Goal: Check status: Check status

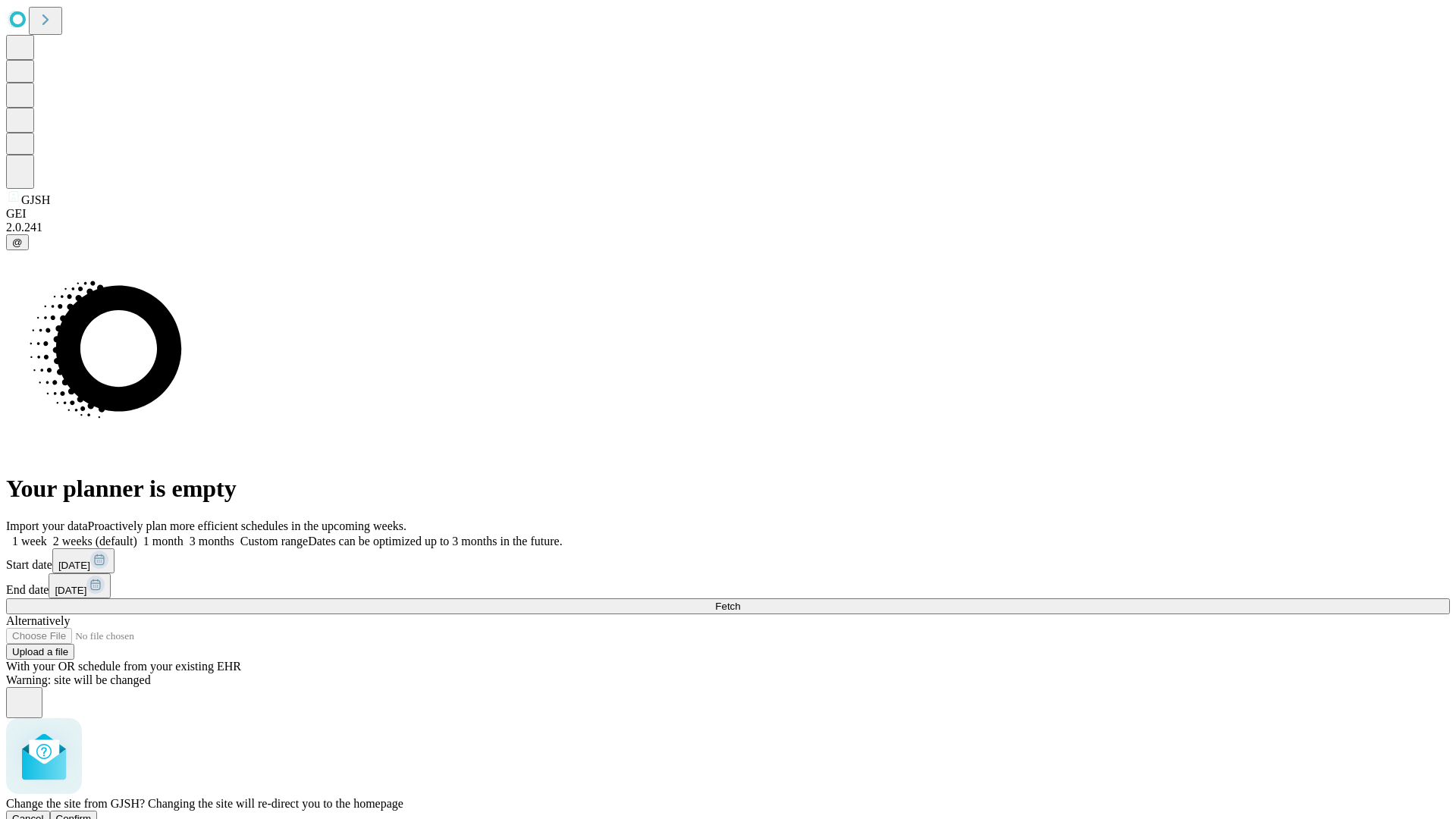
click at [92, 813] on span "Confirm" at bounding box center [73, 819] width 36 height 12
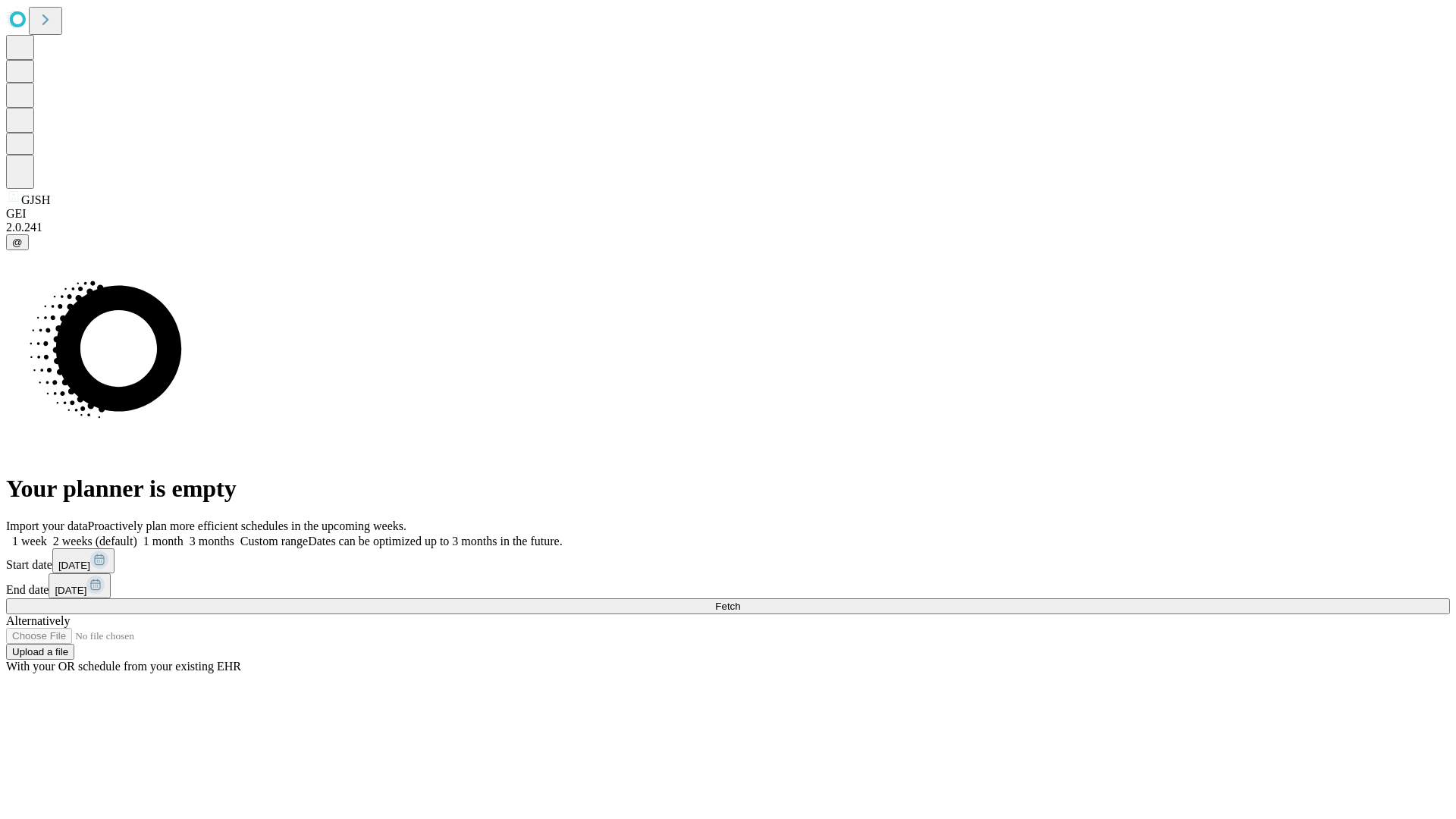
click at [183, 535] on label "1 month" at bounding box center [160, 541] width 46 height 13
click at [740, 601] on span "Fetch" at bounding box center [728, 607] width 25 height 12
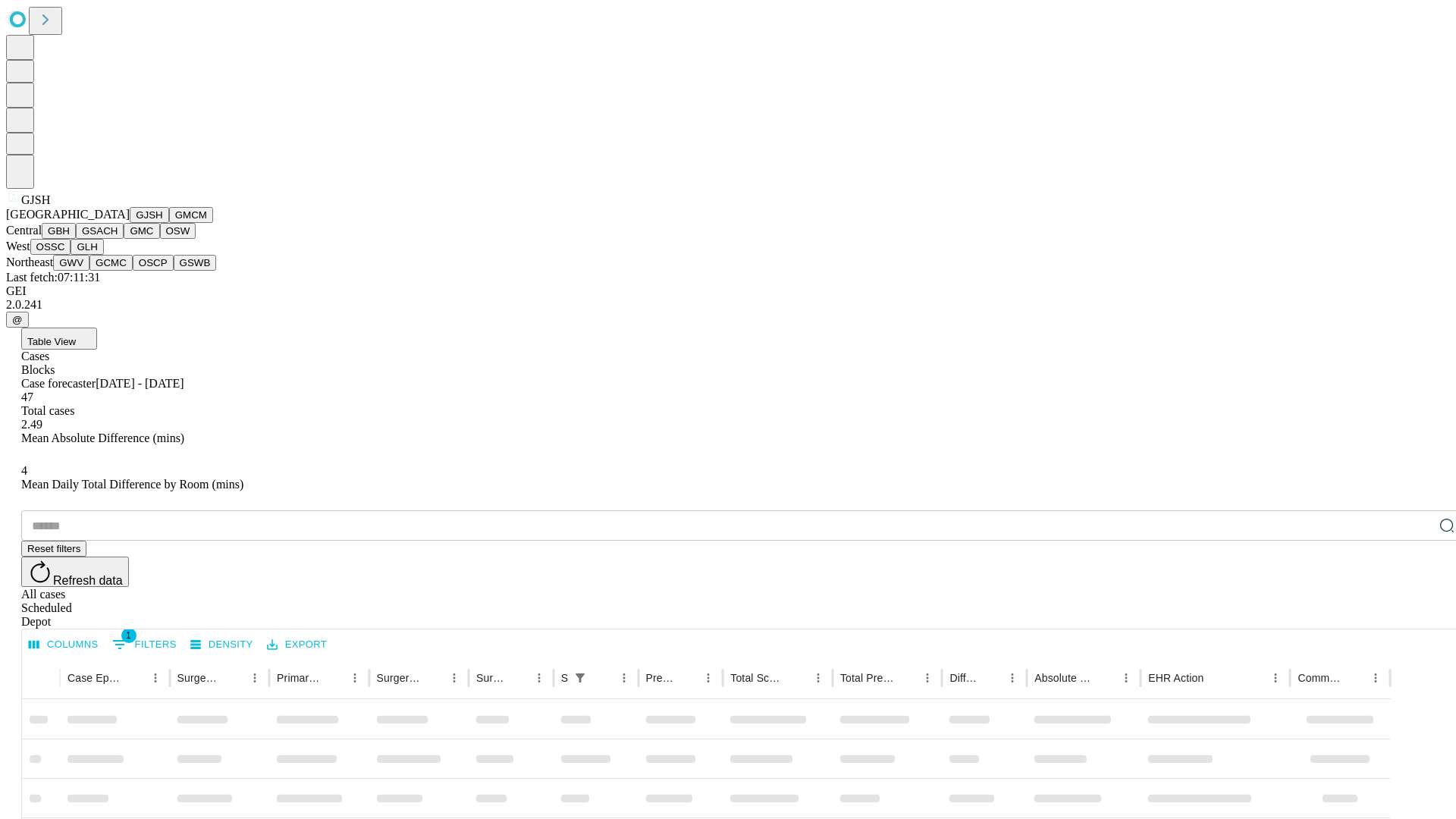
click at [169, 223] on button "GMCM" at bounding box center [191, 214] width 44 height 15
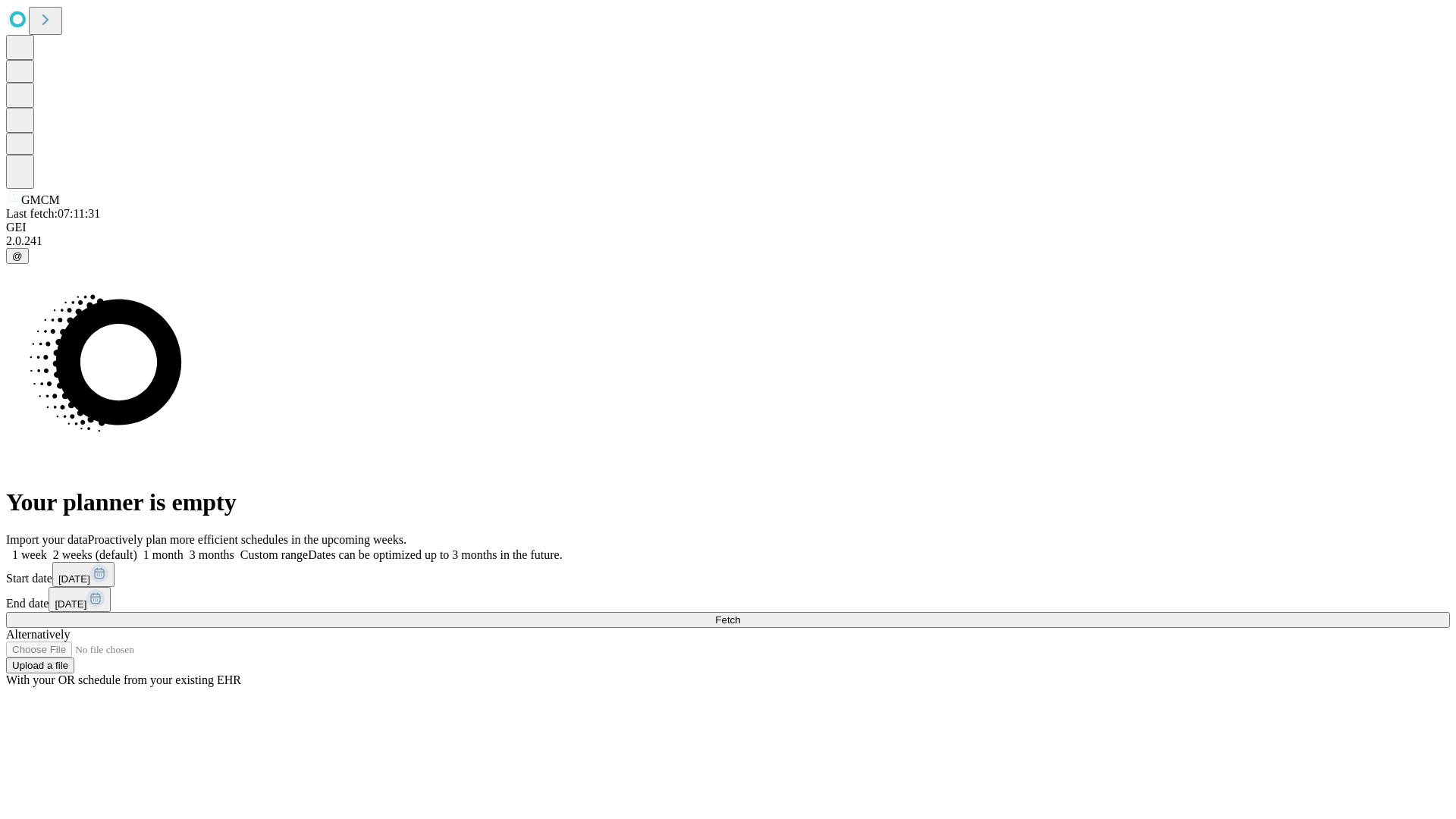
click at [183, 549] on label "1 month" at bounding box center [160, 554] width 46 height 13
click at [740, 614] on span "Fetch" at bounding box center [728, 620] width 25 height 12
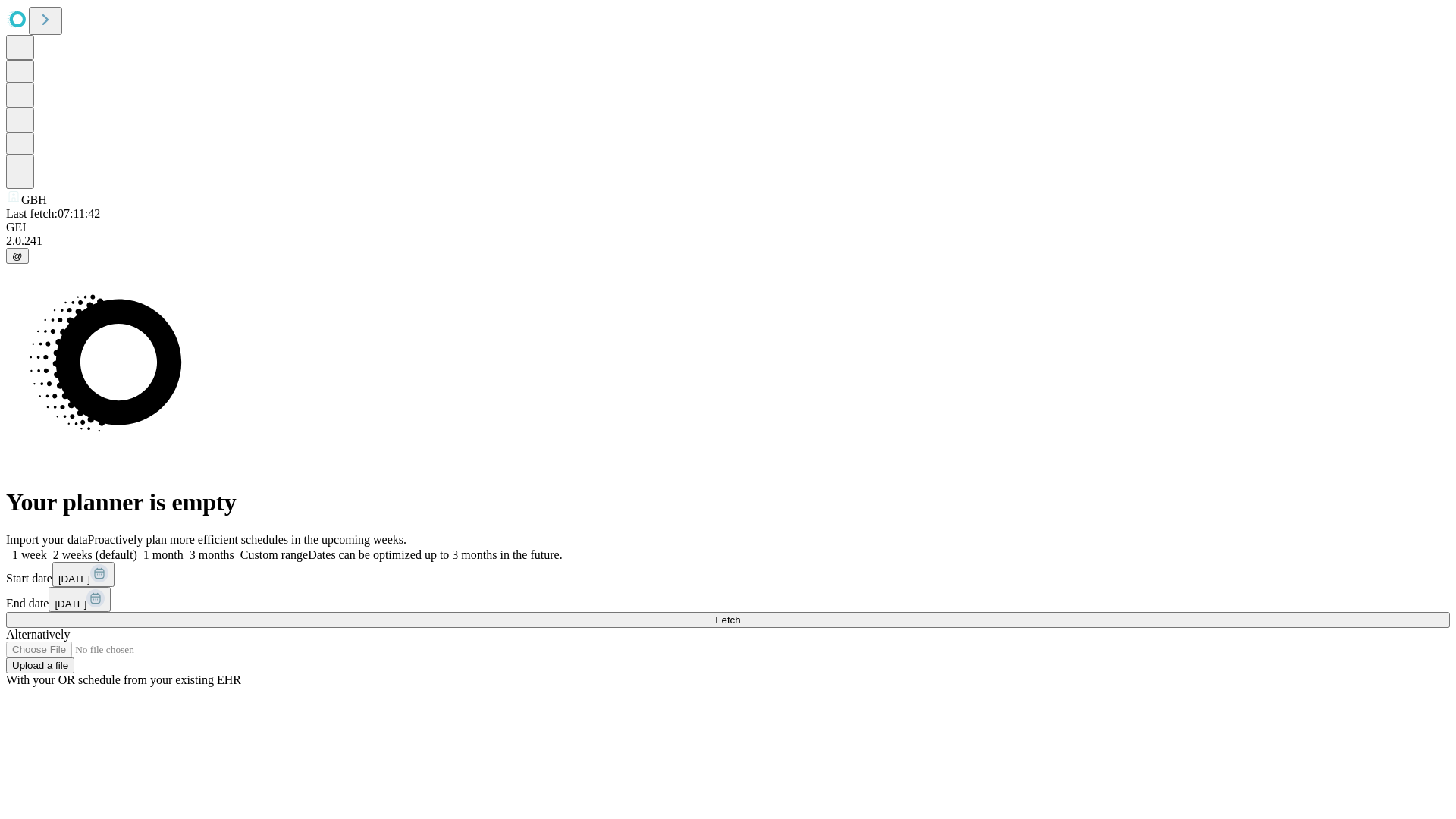
click at [183, 549] on label "1 month" at bounding box center [160, 554] width 46 height 13
click at [740, 614] on span "Fetch" at bounding box center [728, 620] width 25 height 12
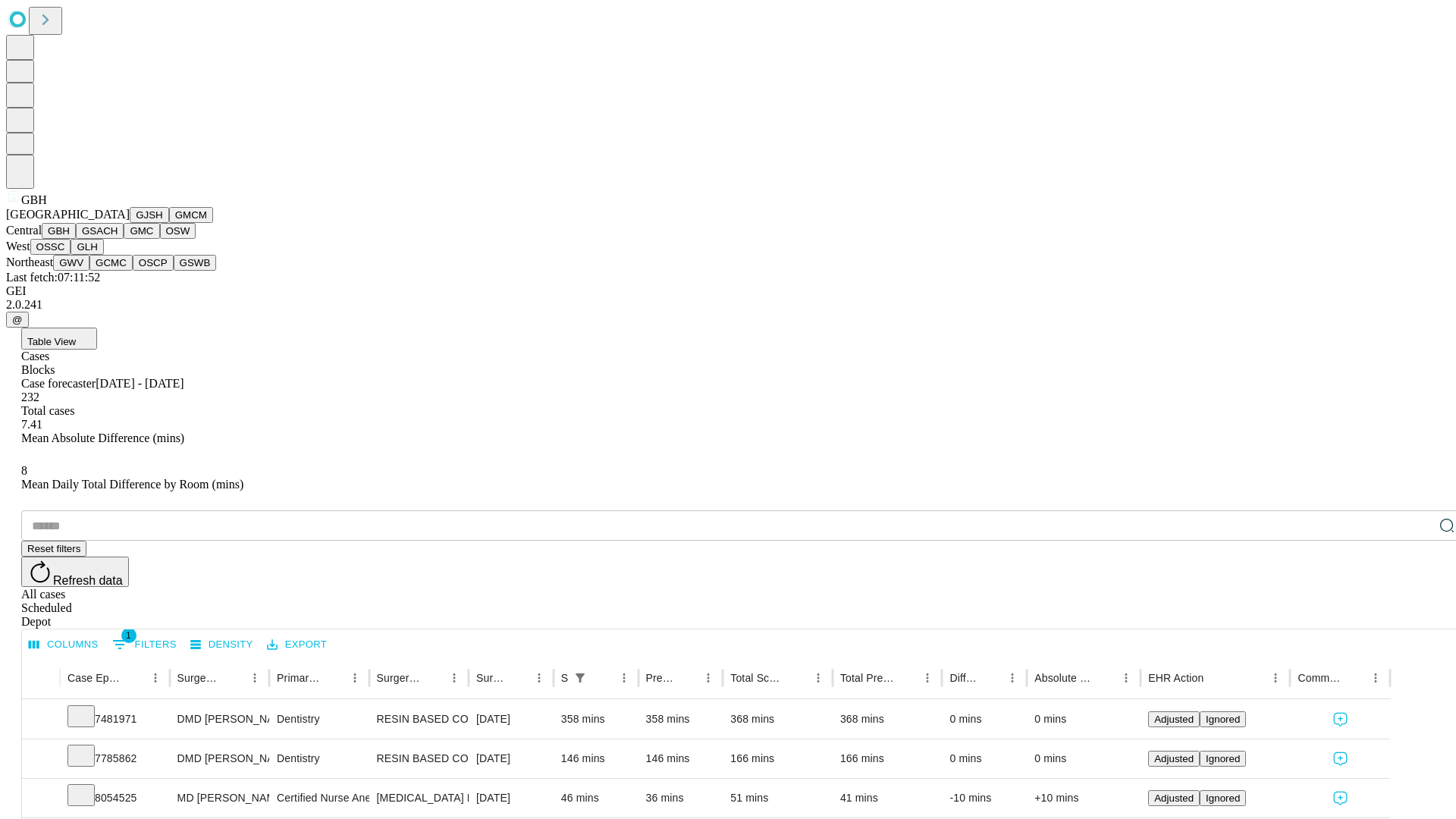
click at [118, 239] on button "GSACH" at bounding box center [99, 231] width 47 height 15
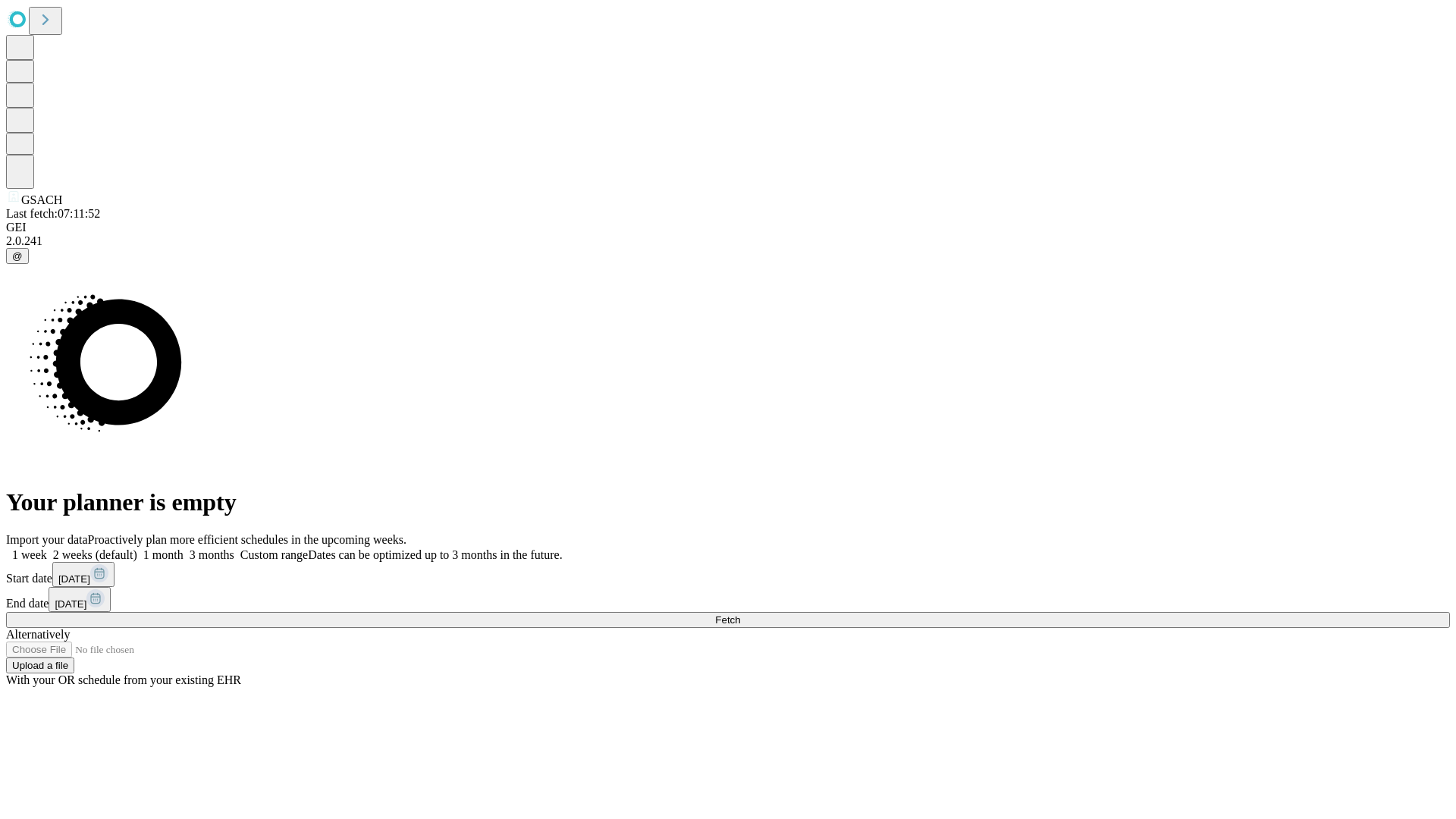
click at [183, 549] on label "1 month" at bounding box center [160, 554] width 46 height 13
click at [740, 614] on span "Fetch" at bounding box center [728, 620] width 25 height 12
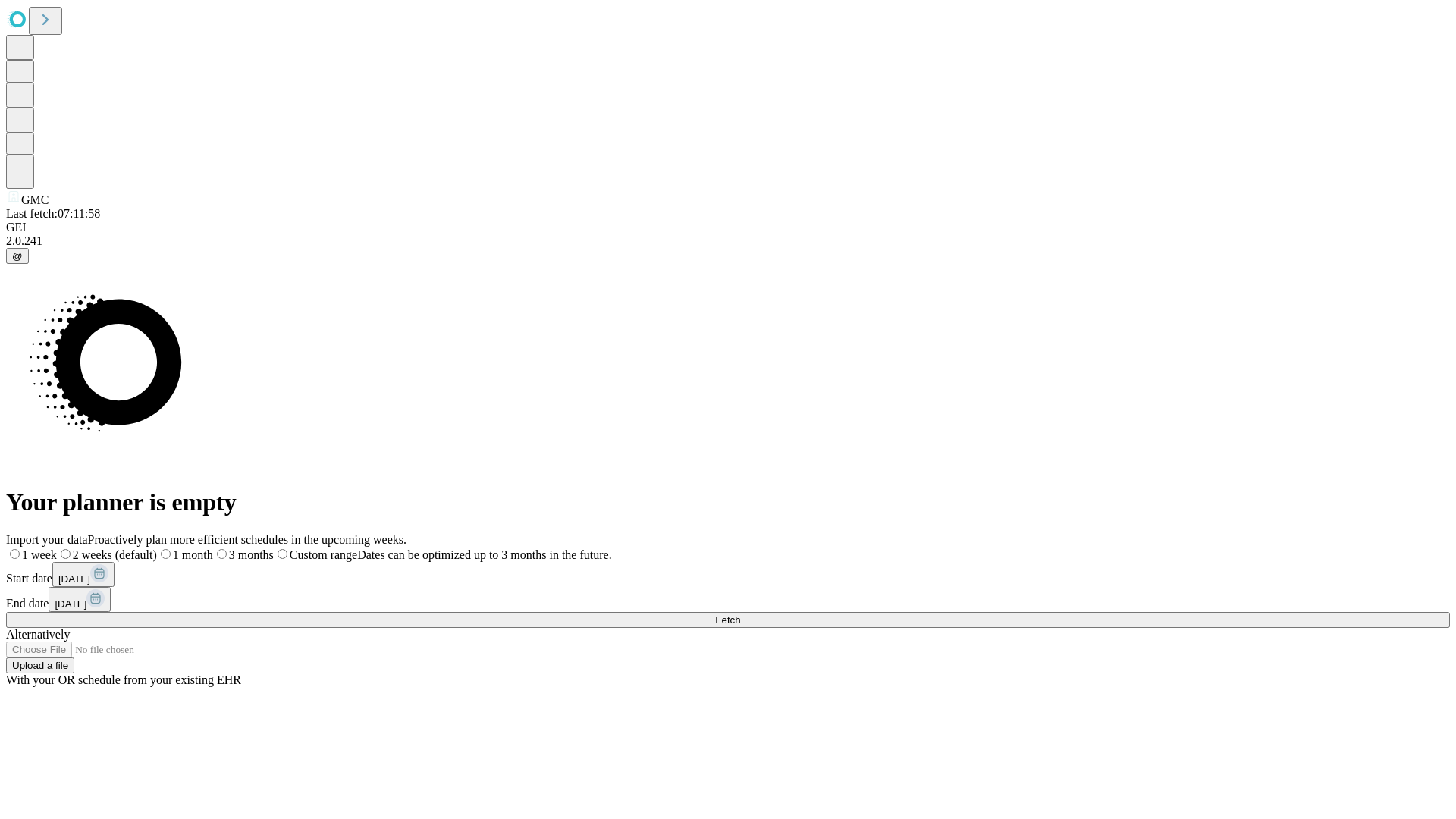
click at [213, 549] on label "1 month" at bounding box center [185, 554] width 56 height 13
click at [740, 614] on span "Fetch" at bounding box center [728, 620] width 25 height 12
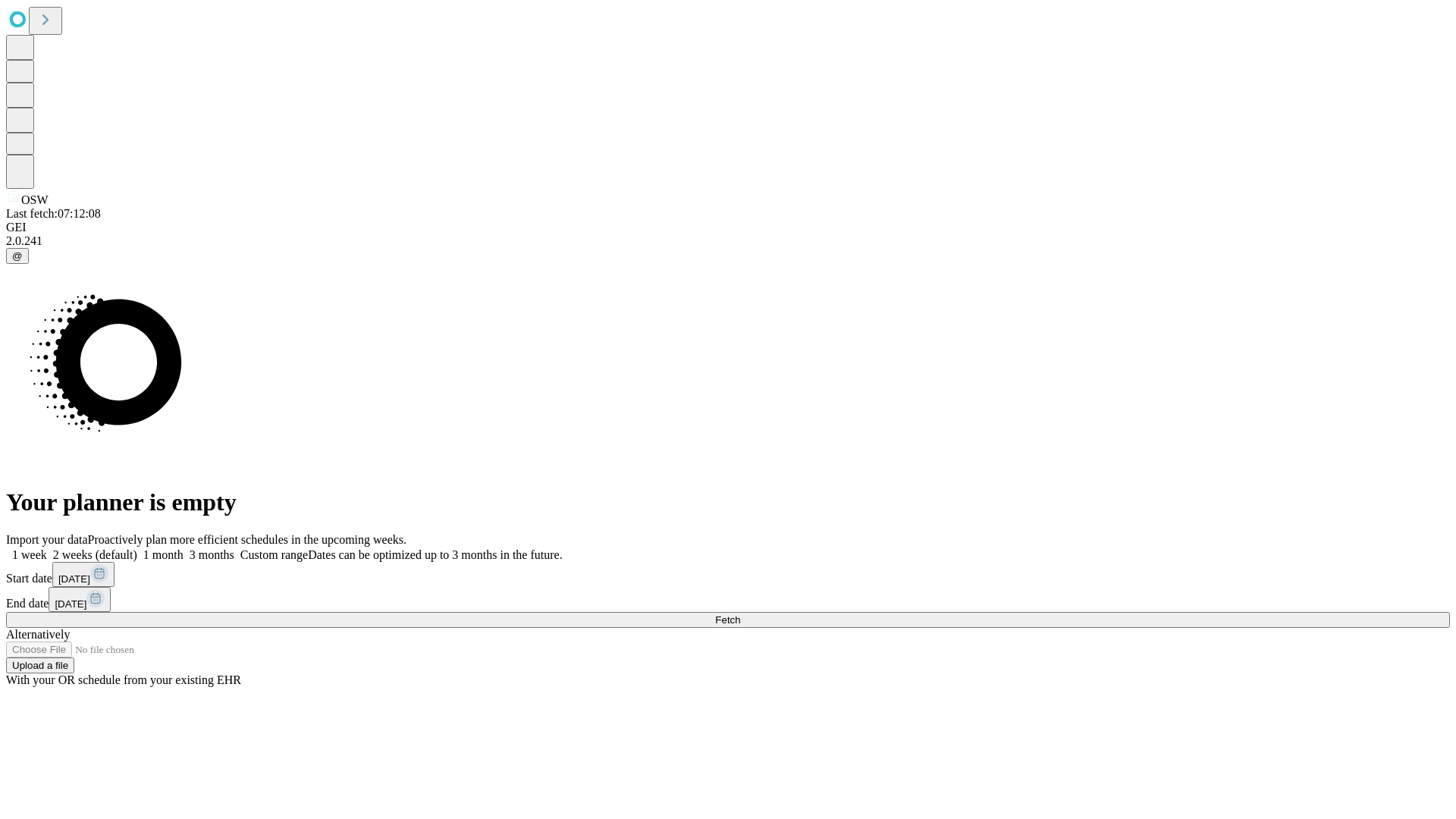
click at [183, 549] on label "1 month" at bounding box center [160, 554] width 46 height 13
click at [740, 614] on span "Fetch" at bounding box center [728, 620] width 25 height 12
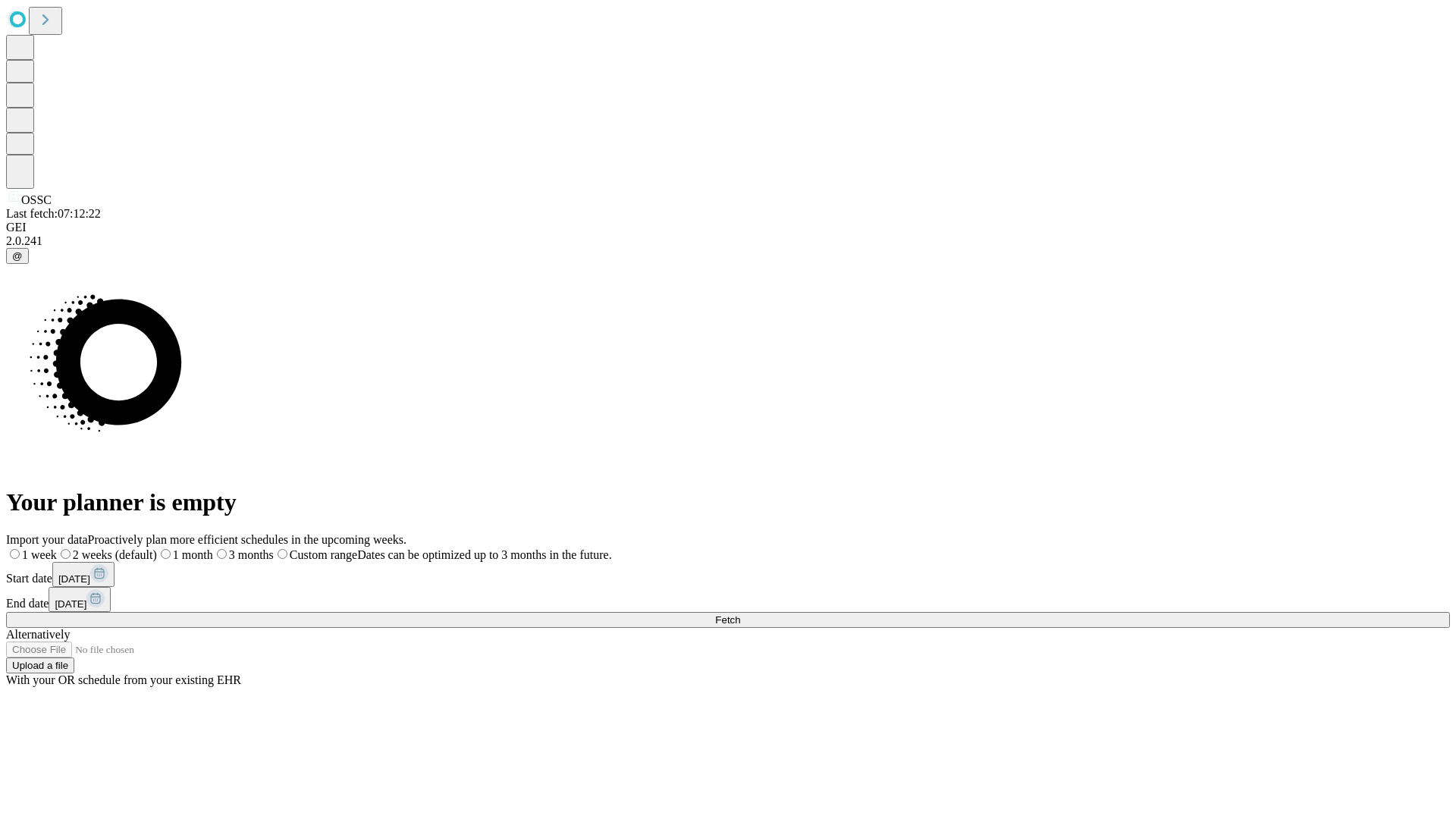
click at [213, 549] on label "1 month" at bounding box center [185, 554] width 56 height 13
click at [740, 614] on span "Fetch" at bounding box center [728, 620] width 25 height 12
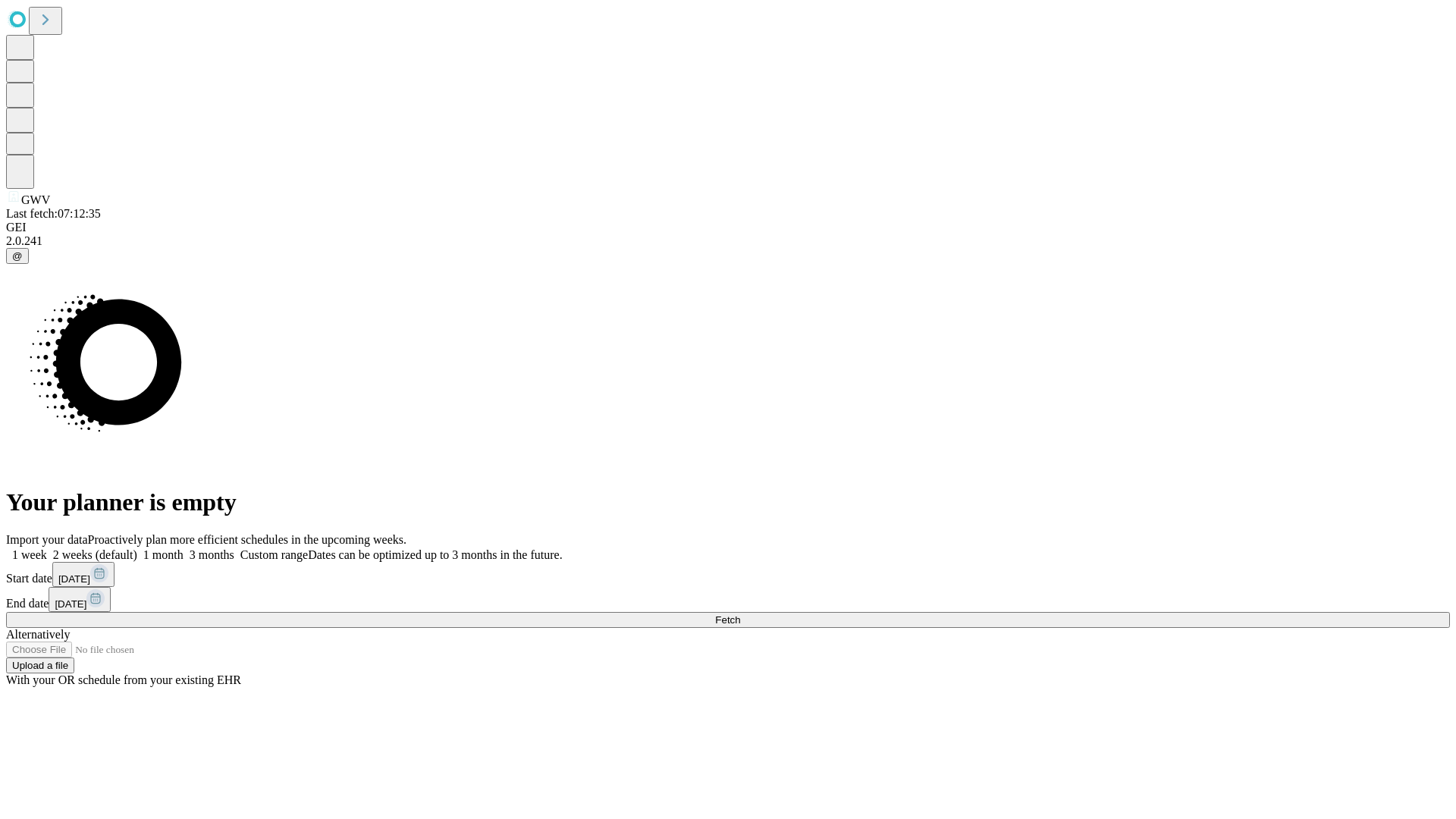
click at [740, 614] on span "Fetch" at bounding box center [728, 620] width 25 height 12
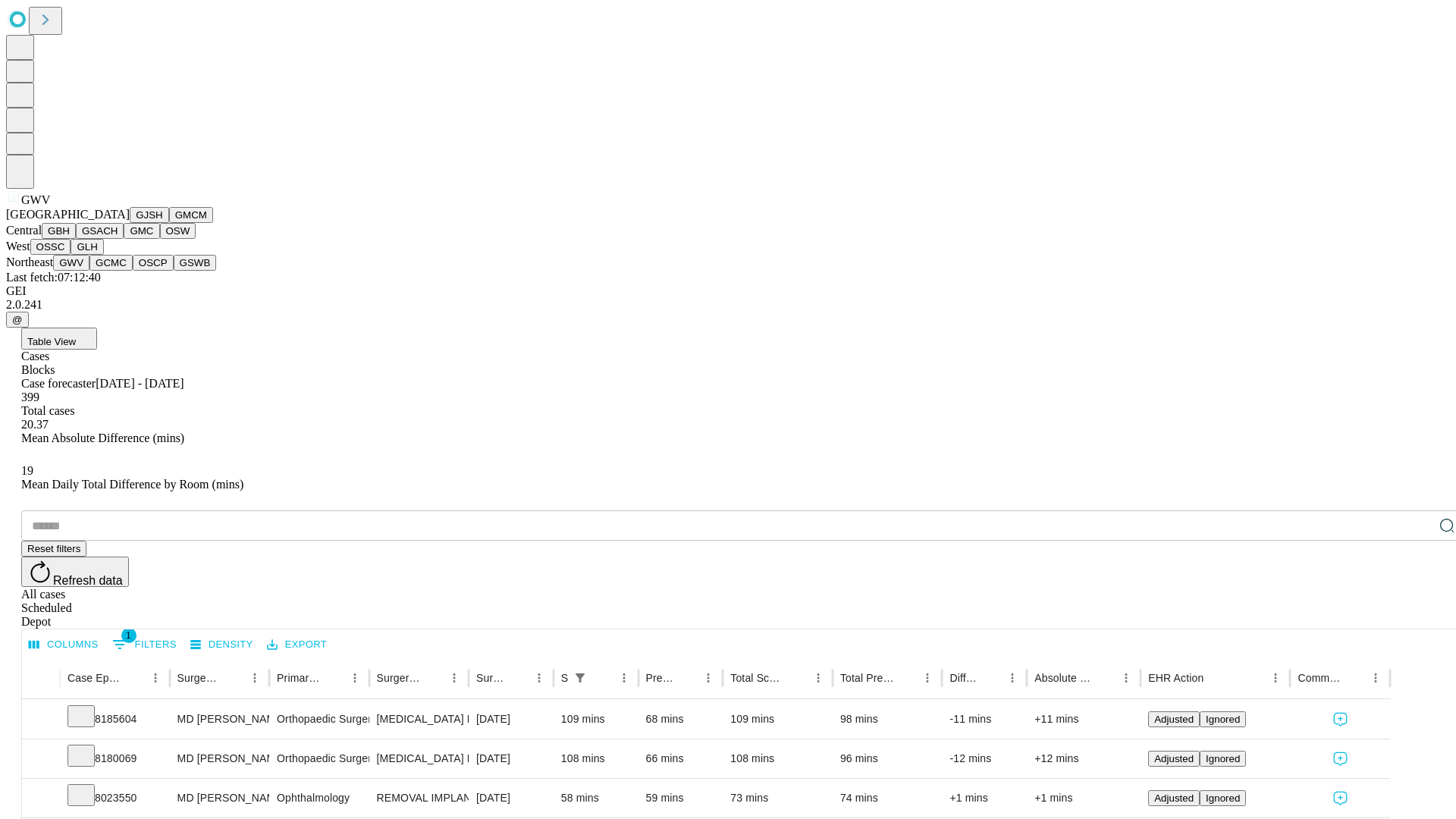
click at [118, 270] on button "GCMC" at bounding box center [111, 263] width 43 height 15
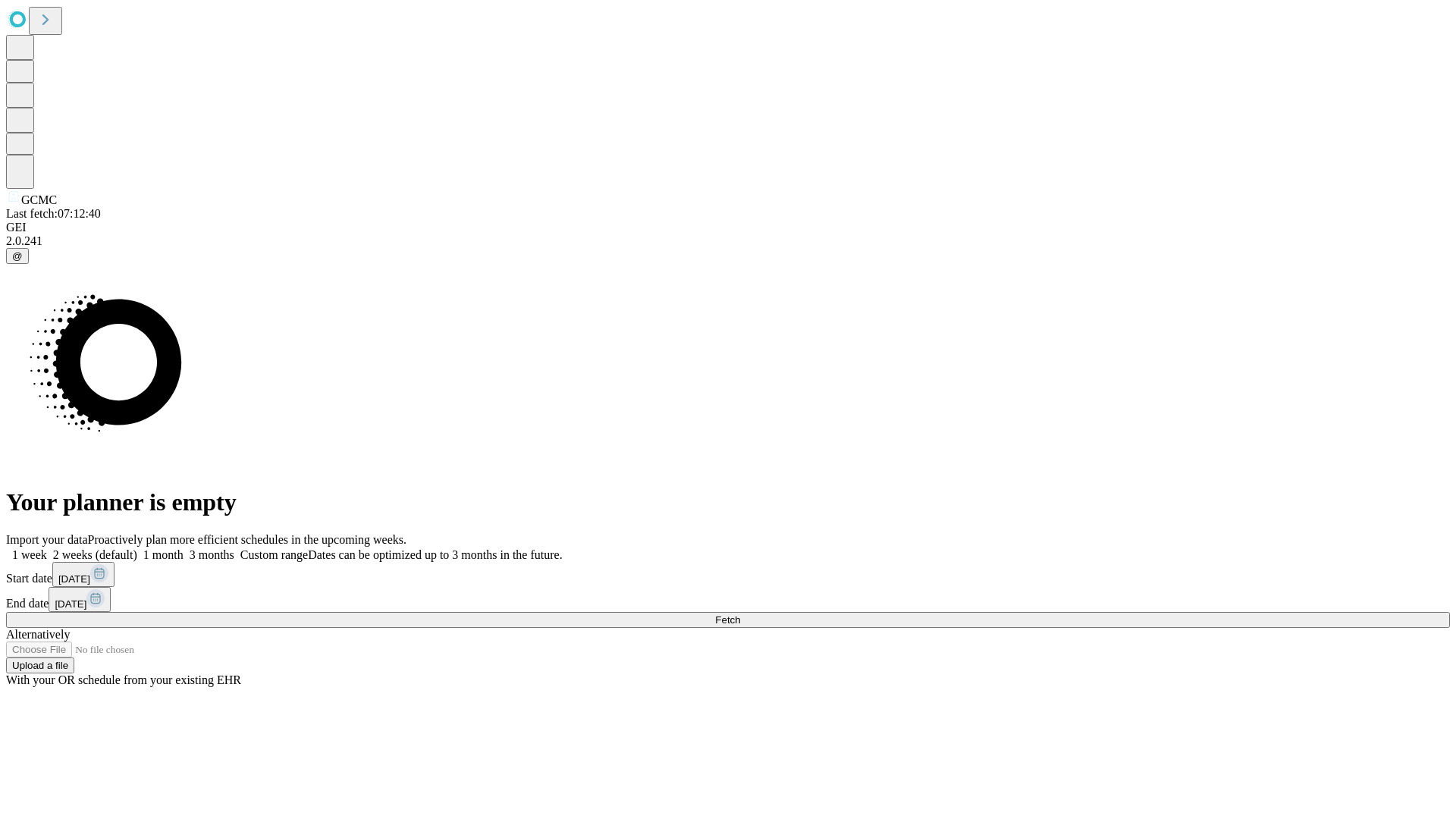
click at [183, 549] on label "1 month" at bounding box center [160, 554] width 46 height 13
click at [740, 614] on span "Fetch" at bounding box center [728, 620] width 25 height 12
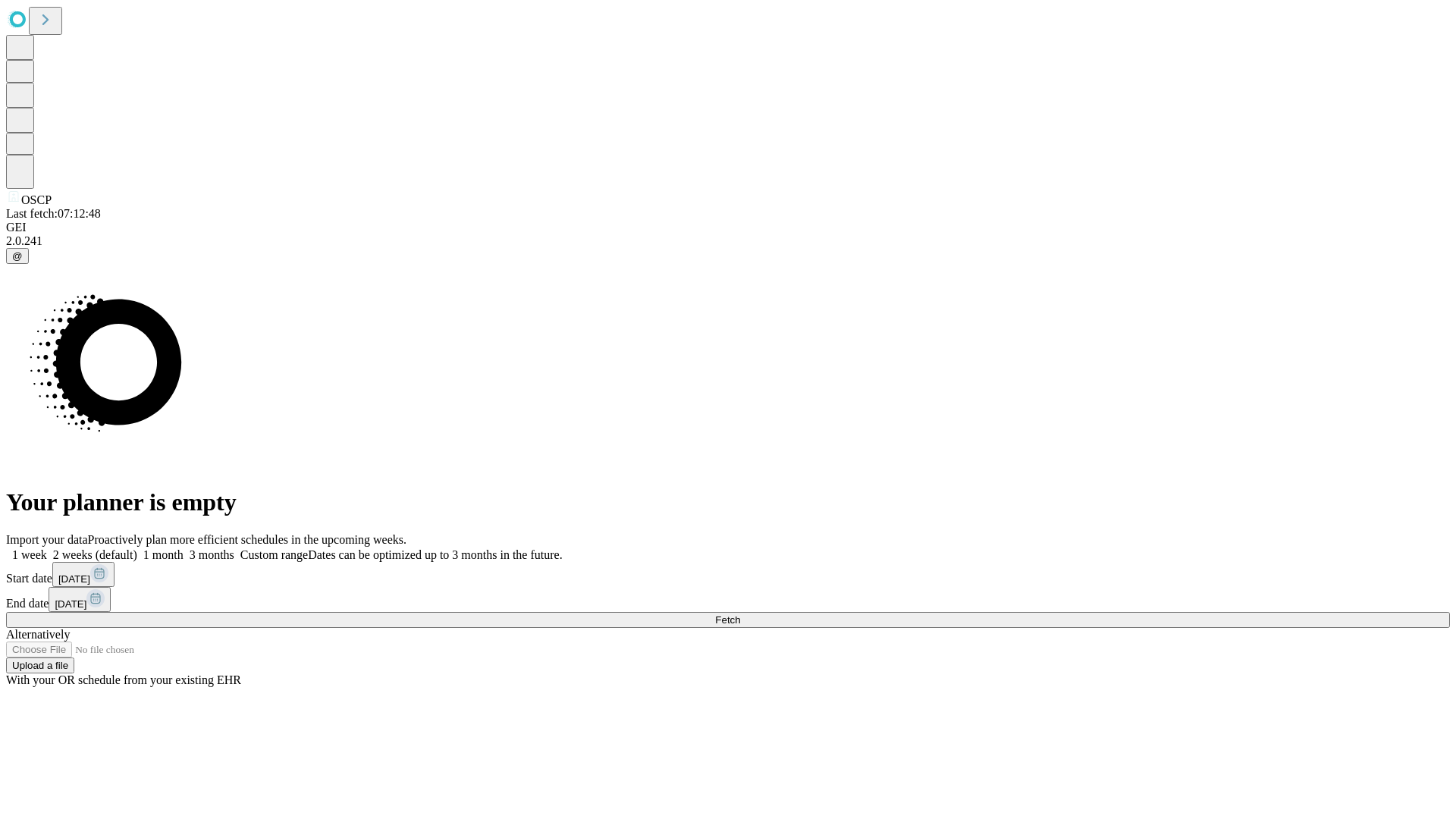
click at [183, 549] on label "1 month" at bounding box center [160, 554] width 46 height 13
click at [740, 614] on span "Fetch" at bounding box center [728, 620] width 25 height 12
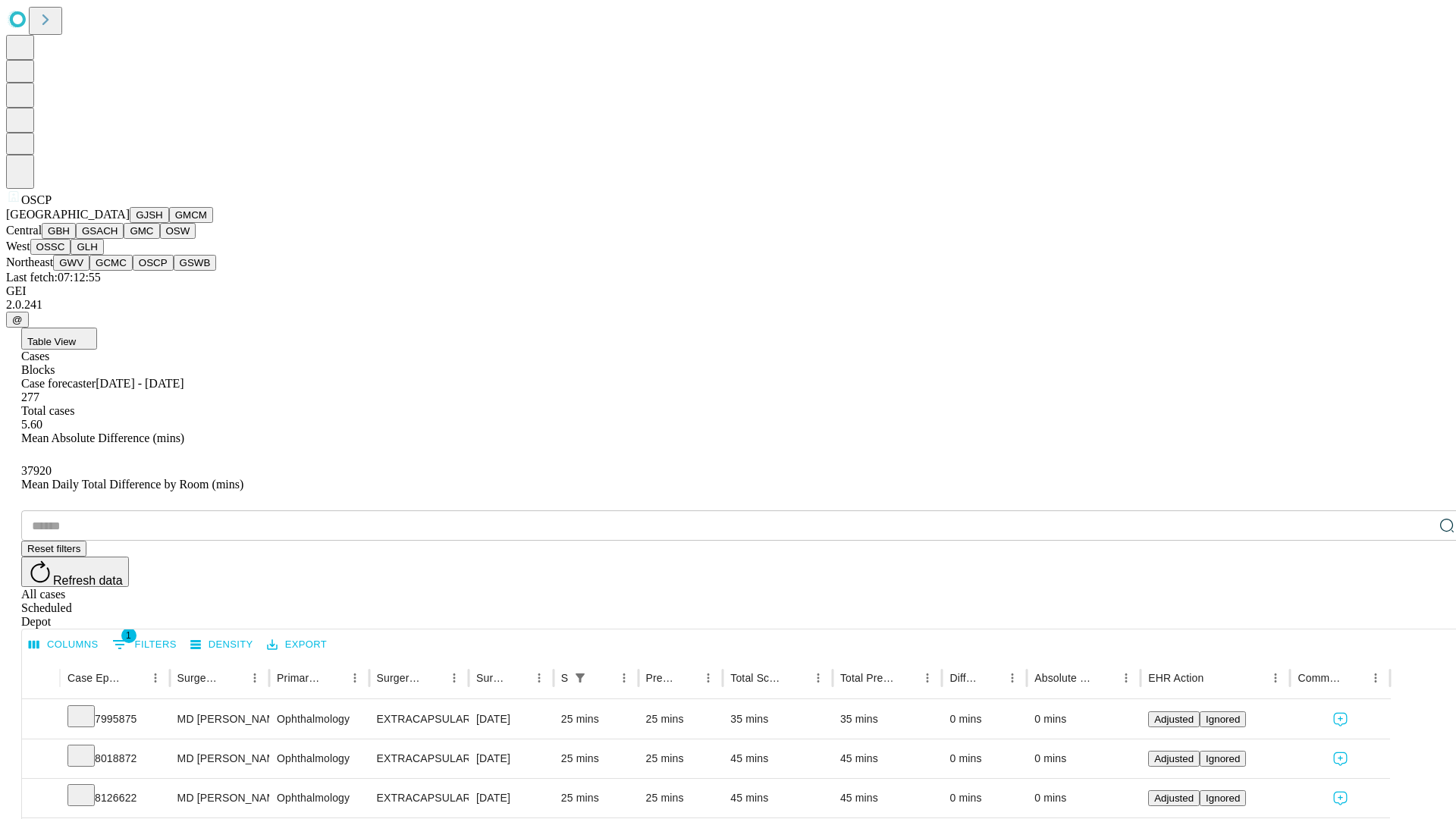
click at [174, 270] on button "GSWB" at bounding box center [195, 263] width 43 height 15
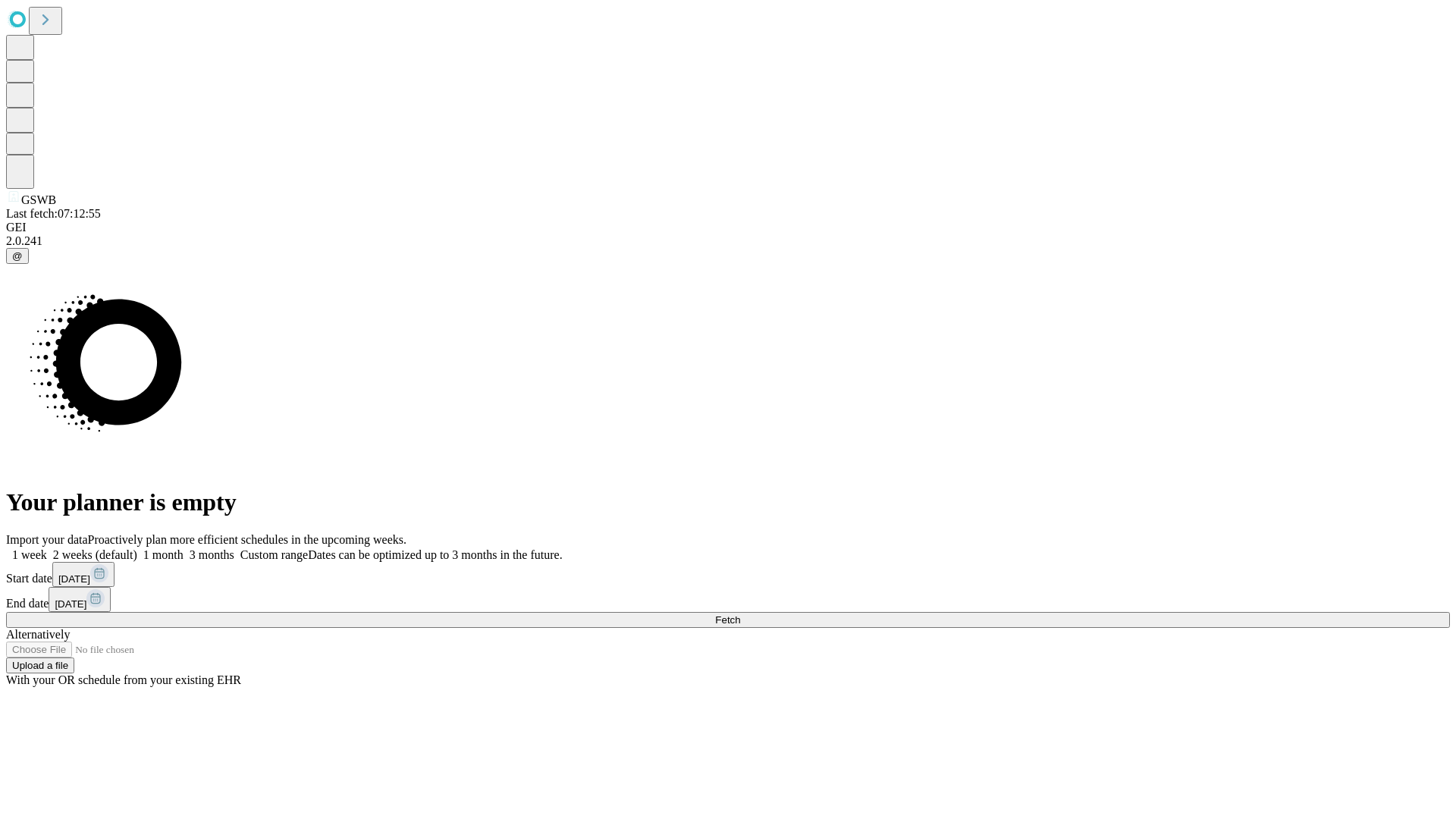
click at [183, 549] on label "1 month" at bounding box center [160, 554] width 46 height 13
click at [740, 614] on span "Fetch" at bounding box center [728, 620] width 25 height 12
